Goal: Information Seeking & Learning: Learn about a topic

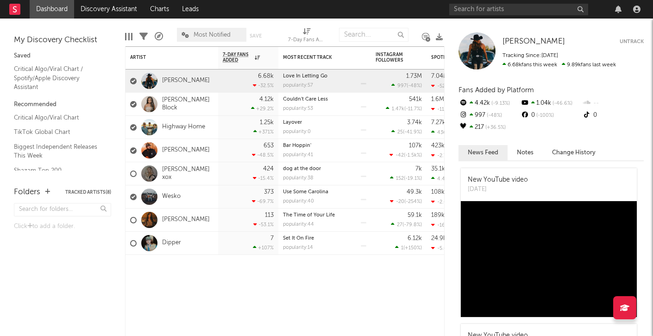
click at [58, 10] on link "Dashboard" at bounding box center [52, 9] width 44 height 19
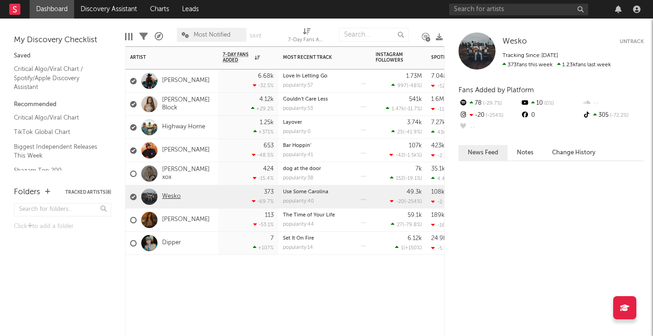
click at [169, 196] on link "Wesko" at bounding box center [171, 197] width 19 height 8
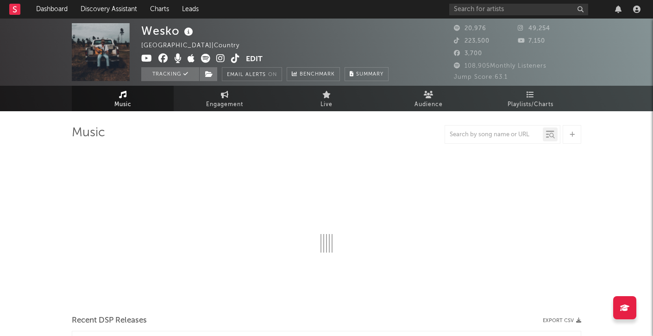
select select "6m"
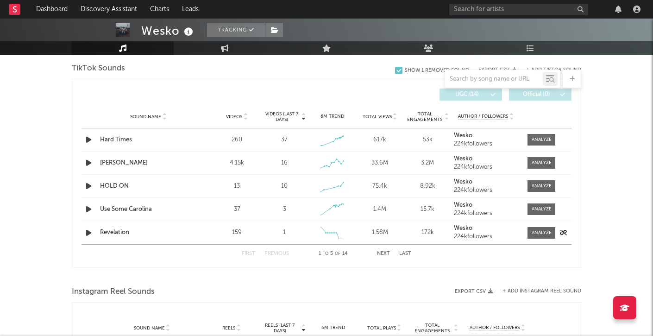
scroll to position [625, 0]
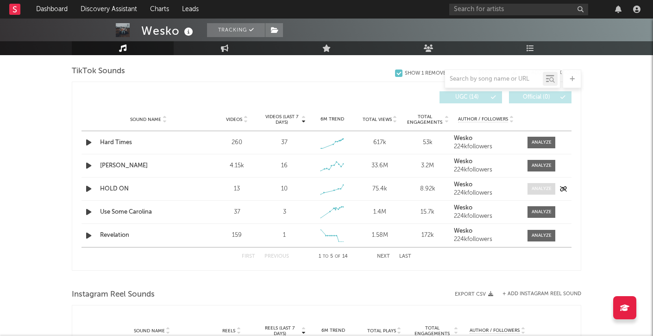
click at [536, 186] on div at bounding box center [542, 188] width 20 height 7
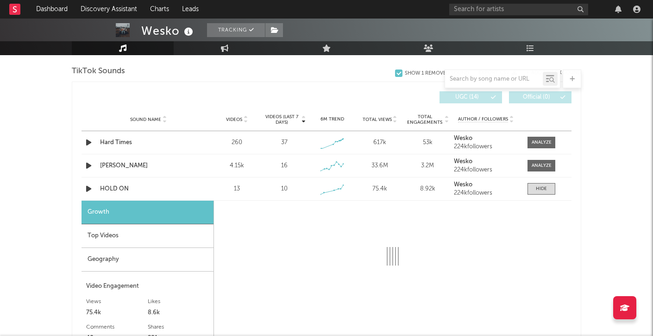
select select "1w"
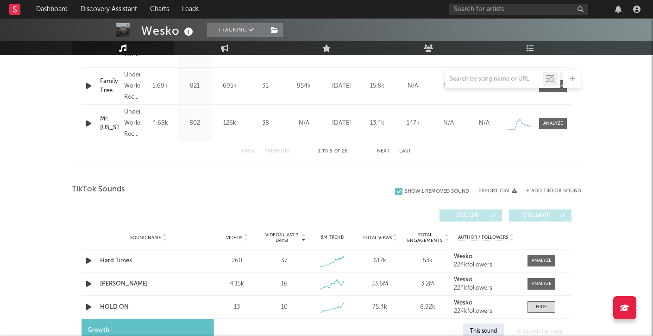
scroll to position [539, 0]
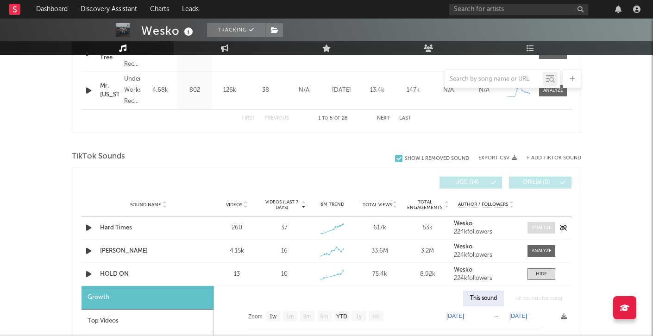
click at [535, 226] on div at bounding box center [542, 227] width 20 height 7
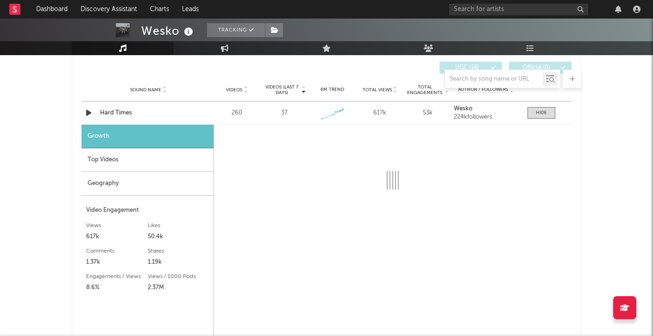
select select "1w"
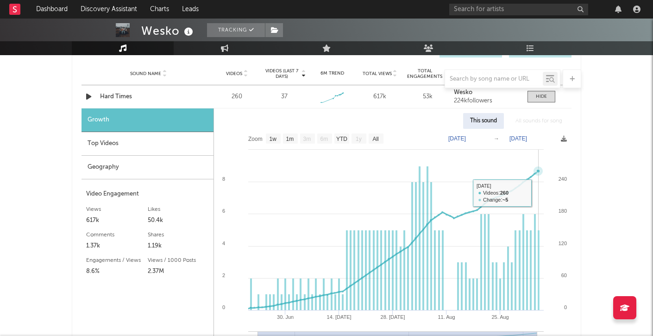
scroll to position [668, 0]
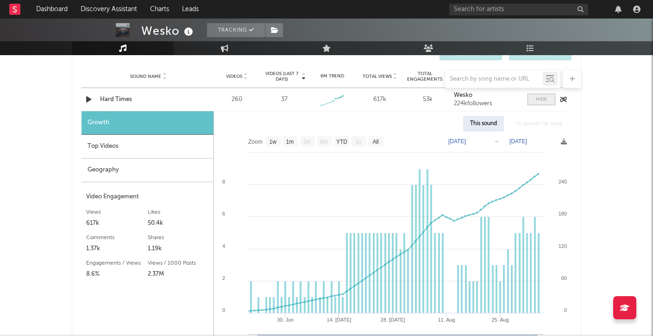
click at [543, 100] on div at bounding box center [541, 99] width 11 height 7
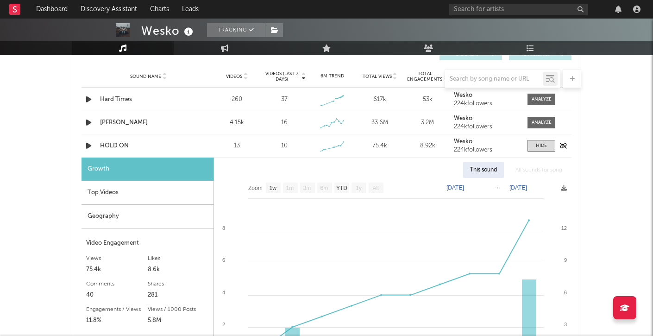
scroll to position [664, 0]
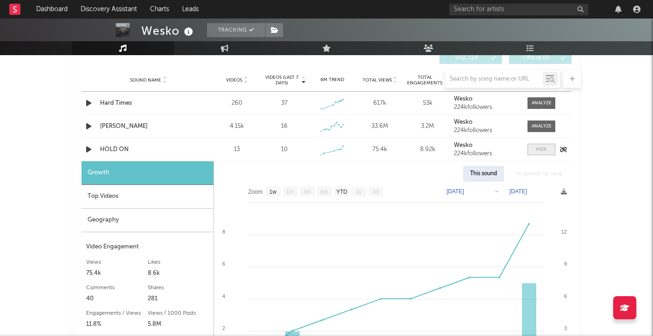
click at [536, 149] on div at bounding box center [541, 149] width 11 height 7
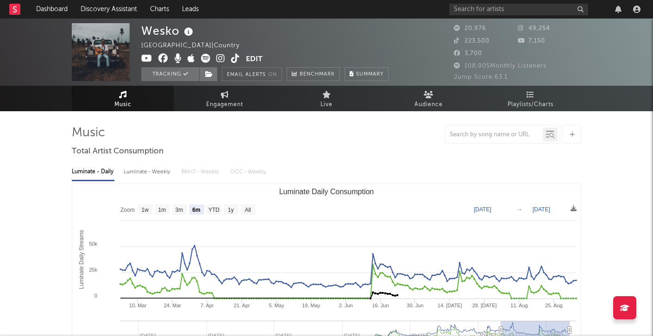
scroll to position [0, 0]
click at [140, 181] on div "Luminate - Daily Luminate - Weekly BMAT - Weekly OCC - Weekly Zoom 1w 1m 3m 6m …" at bounding box center [327, 265] width 510 height 213
click at [144, 174] on div "Luminate - Weekly" at bounding box center [148, 172] width 49 height 16
select select "6m"
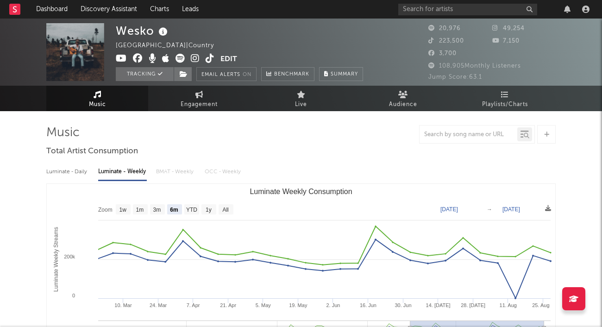
click at [82, 171] on div "Luminate - Daily" at bounding box center [67, 172] width 43 height 16
select select "6m"
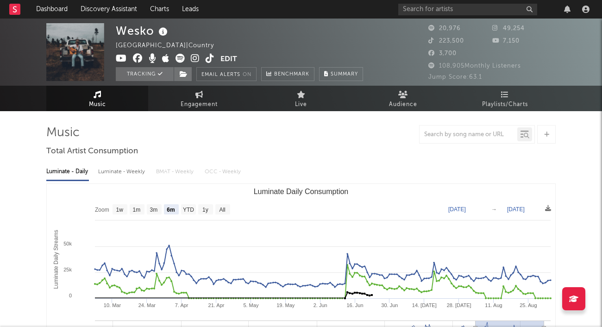
click at [117, 171] on div "Luminate - Weekly" at bounding box center [122, 172] width 49 height 16
select select "6m"
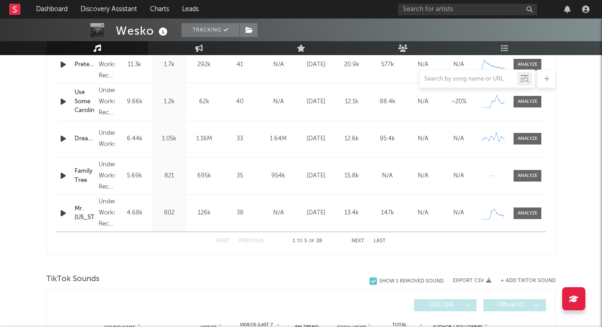
scroll to position [357, 0]
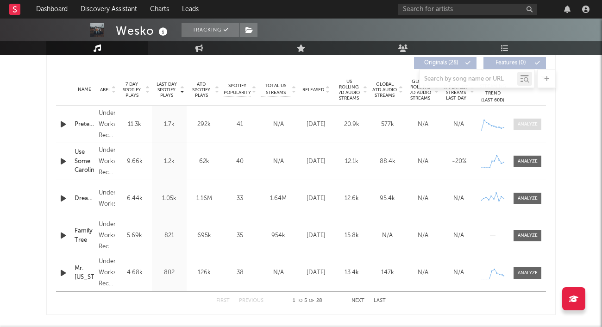
click at [521, 124] on div at bounding box center [528, 124] width 20 height 7
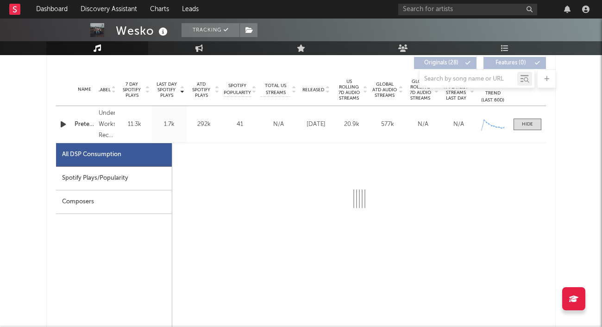
select select "1w"
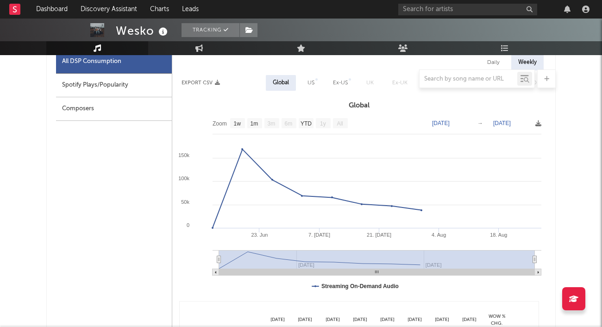
scroll to position [471, 0]
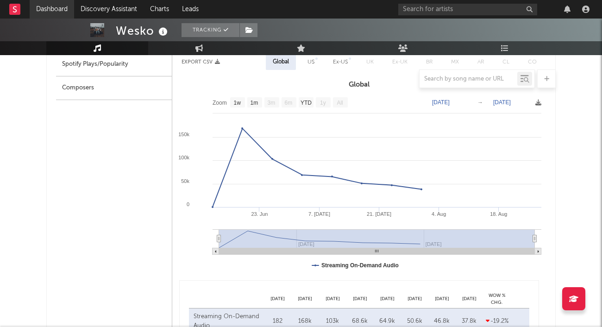
click at [53, 6] on link "Dashboard" at bounding box center [52, 9] width 44 height 19
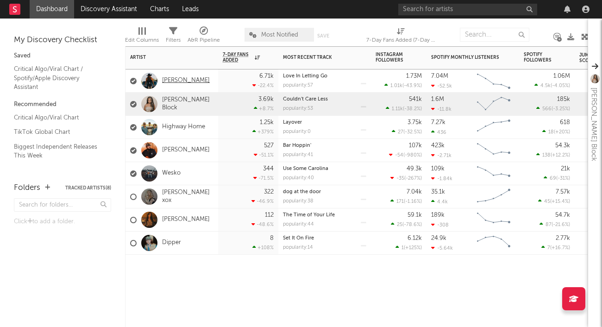
click at [186, 79] on link "[PERSON_NAME]" at bounding box center [186, 81] width 48 height 8
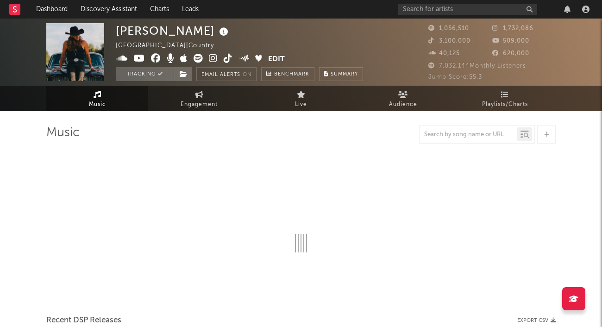
select select "6m"
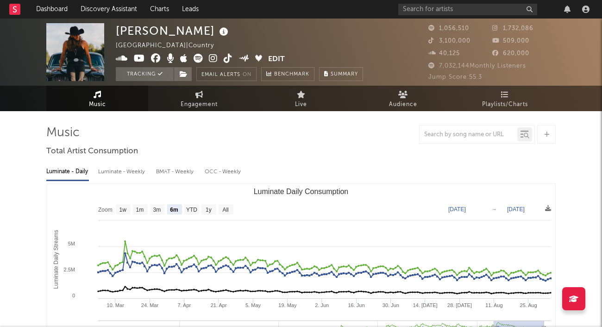
click at [130, 173] on div "Luminate - Weekly" at bounding box center [122, 172] width 49 height 16
select select "6m"
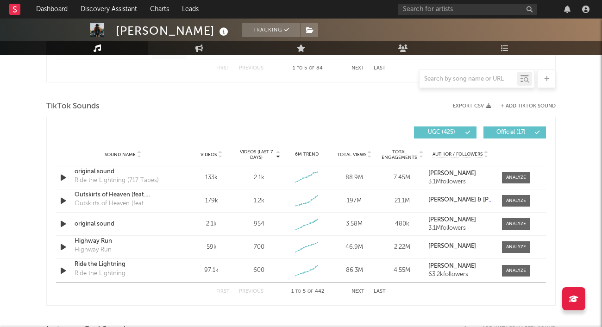
scroll to position [613, 0]
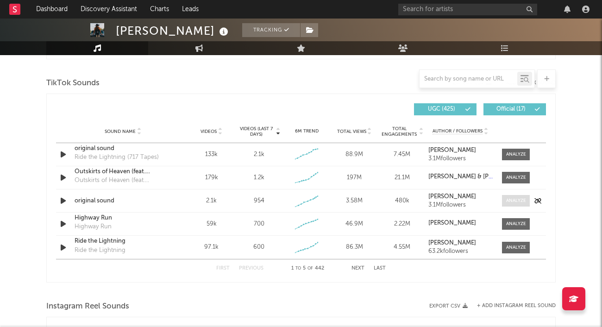
click at [513, 199] on div at bounding box center [517, 200] width 20 height 7
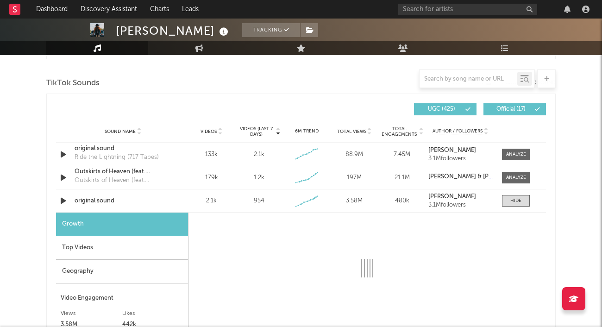
select select "1w"
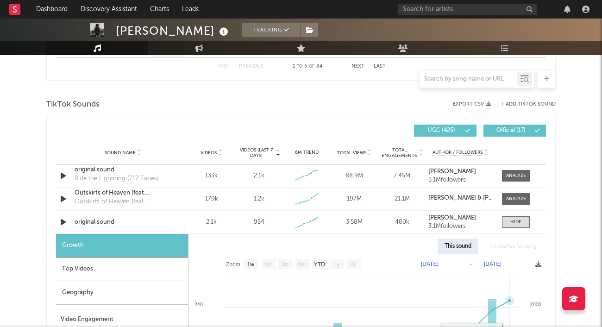
scroll to position [513, 0]
